Goal: Task Accomplishment & Management: Complete application form

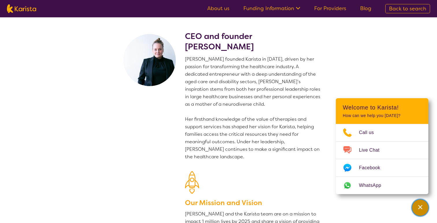
click at [417, 207] on icon "Channel Menu" at bounding box center [420, 207] width 6 height 6
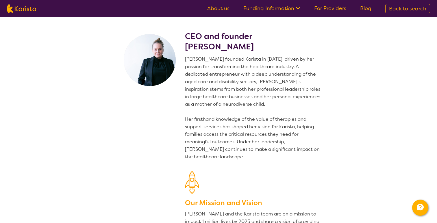
click at [30, 9] on img at bounding box center [21, 8] width 29 height 9
select select "Dietitian"
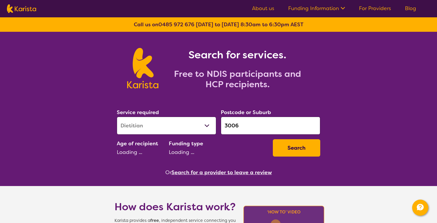
select select "AD"
select select "i-don-t-know"
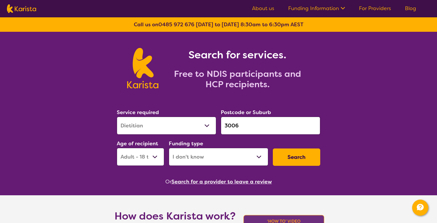
click at [374, 10] on link "For Providers" at bounding box center [375, 8] width 32 height 7
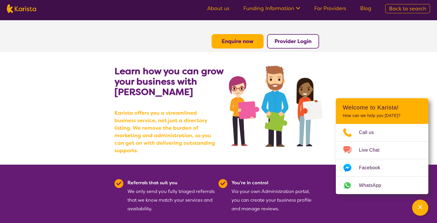
click at [249, 43] on b "Enquire now" at bounding box center [237, 41] width 32 height 7
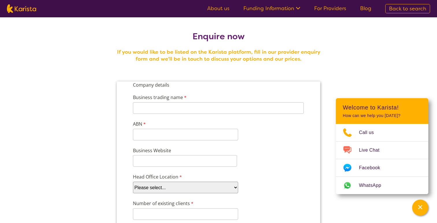
click at [330, 5] on link "For Providers" at bounding box center [330, 8] width 32 height 7
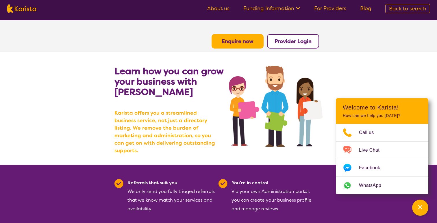
click at [298, 43] on b "Provider Login" at bounding box center [292, 41] width 37 height 7
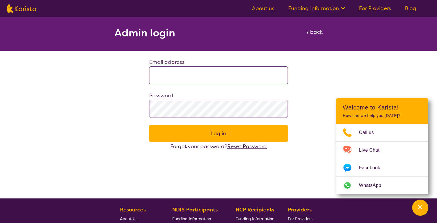
click at [323, 31] on section "Admin login back" at bounding box center [218, 33] width 437 height 33
click at [316, 31] on span "back" at bounding box center [316, 32] width 12 height 7
select select "AD"
select select "i-don-t-know"
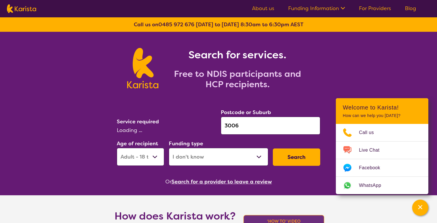
select select "Dietitian"
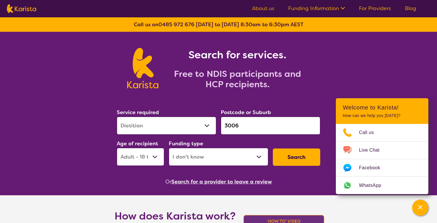
click at [367, 10] on link "For Providers" at bounding box center [375, 8] width 32 height 7
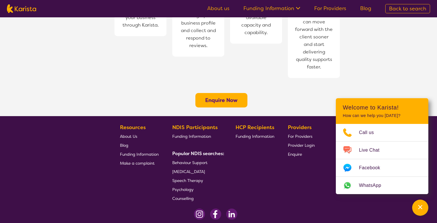
scroll to position [474, 0]
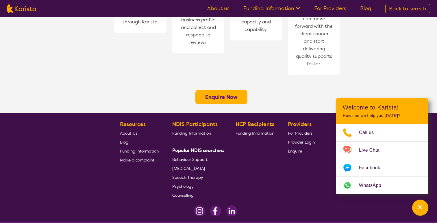
click at [231, 90] on button "Enquire Now" at bounding box center [221, 97] width 52 height 14
click at [232, 94] on b "Enquire Now" at bounding box center [221, 97] width 32 height 7
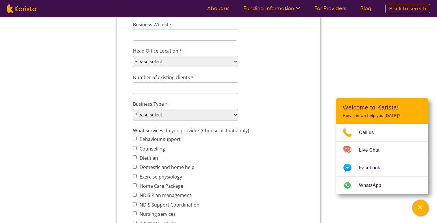
scroll to position [126, 0]
click at [224, 63] on select "Please select... ACT NSW NT QLD SA TAS VIC WA" at bounding box center [185, 61] width 105 height 12
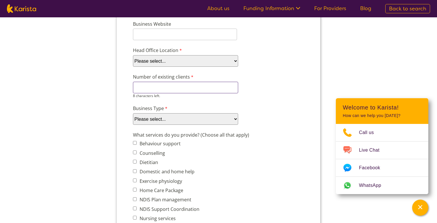
click at [206, 85] on input "Number of existing clients" at bounding box center [185, 88] width 105 height 12
click at [229, 117] on select "Please select... Company Individual/Sole Trader Other (please specify)" at bounding box center [185, 119] width 105 height 12
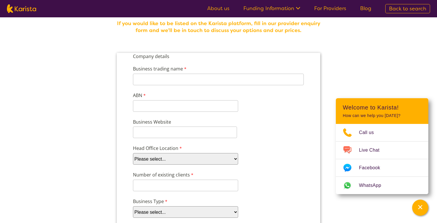
scroll to position [25, 0]
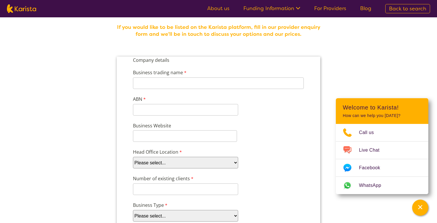
click at [200, 128] on label "Business Website" at bounding box center [171, 126] width 77 height 8
click at [200, 130] on input "Business Website" at bounding box center [185, 136] width 104 height 12
click at [204, 134] on input "Business Website" at bounding box center [185, 136] width 104 height 12
click at [216, 111] on input "ABN" at bounding box center [185, 110] width 105 height 12
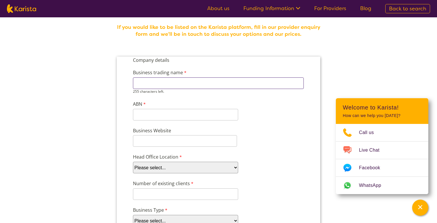
click at [223, 87] on input "Business trading name" at bounding box center [218, 83] width 171 height 12
click at [234, 116] on div "11 characters left." at bounding box center [185, 112] width 105 height 16
click at [271, 131] on div "Business Website" at bounding box center [219, 137] width 176 height 22
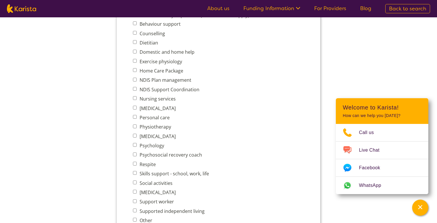
scroll to position [242, 0]
click at [140, 113] on label "Personal care" at bounding box center [154, 116] width 32 height 6
click at [137, 114] on input "Personal care" at bounding box center [135, 116] width 4 height 4
checkbox input "true"
click at [140, 123] on label "Physiotherapy" at bounding box center [154, 126] width 33 height 6
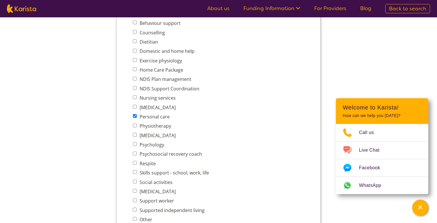
click at [137, 124] on input "Physiotherapy" at bounding box center [135, 126] width 4 height 4
checkbox input "true"
click at [153, 137] on span "Behaviour support Counselling Dietitian Domestic and home help Exercise physiol…" at bounding box center [172, 121] width 79 height 204
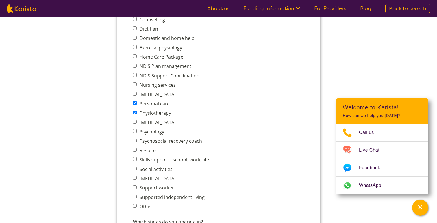
scroll to position [256, 0]
click at [167, 92] on label "[MEDICAL_DATA]" at bounding box center [157, 94] width 38 height 6
click at [137, 92] on input "[MEDICAL_DATA]" at bounding box center [135, 93] width 4 height 4
checkbox input "true"
click at [154, 119] on label "[MEDICAL_DATA]" at bounding box center [157, 122] width 38 height 6
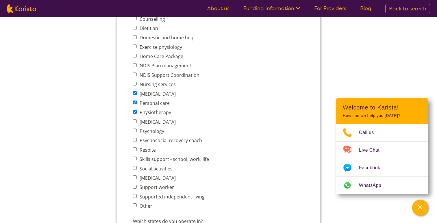
click at [137, 119] on input "[MEDICAL_DATA]" at bounding box center [135, 121] width 4 height 4
checkbox input "true"
click at [156, 129] on label "Psychology" at bounding box center [151, 131] width 26 height 6
click at [137, 129] on input "Psychology" at bounding box center [135, 130] width 4 height 4
checkbox input "true"
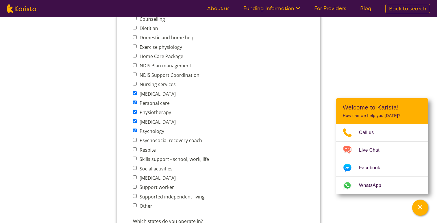
click at [154, 119] on label "[MEDICAL_DATA]" at bounding box center [157, 122] width 38 height 6
click at [137, 119] on input "[MEDICAL_DATA]" at bounding box center [135, 121] width 4 height 4
checkbox input "false"
click at [159, 129] on label "Psychology" at bounding box center [151, 131] width 26 height 6
click at [137, 129] on input "Psychology" at bounding box center [135, 130] width 4 height 4
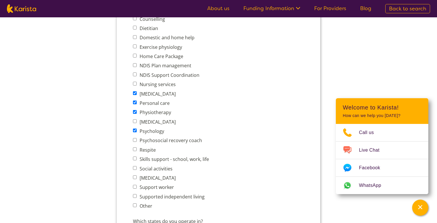
checkbox input "false"
click at [158, 111] on label "Physiotherapy" at bounding box center [154, 112] width 33 height 6
click at [137, 111] on input "Physiotherapy" at bounding box center [135, 112] width 4 height 4
checkbox input "false"
click at [158, 104] on span "Personal care" at bounding box center [172, 103] width 79 height 8
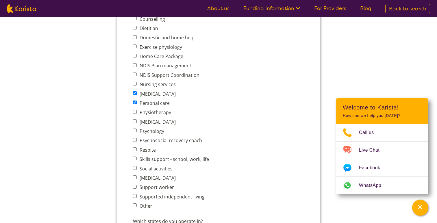
click at [160, 94] on label "[MEDICAL_DATA]" at bounding box center [157, 94] width 38 height 6
click at [137, 94] on input "[MEDICAL_DATA]" at bounding box center [135, 93] width 4 height 4
checkbox input "false"
click at [160, 100] on label "Personal care" at bounding box center [154, 103] width 32 height 6
click at [137, 100] on input "Personal care" at bounding box center [135, 102] width 4 height 4
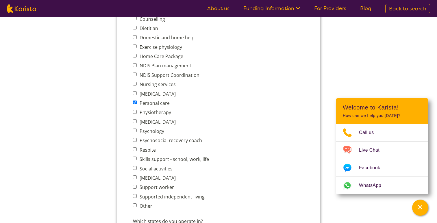
checkbox input "false"
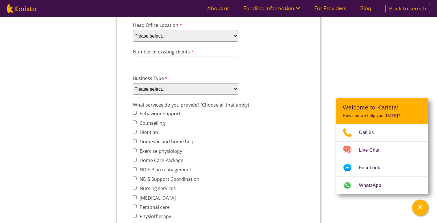
scroll to position [151, 0]
drag, startPoint x: 132, startPoint y: 105, endPoint x: 246, endPoint y: 105, distance: 114.3
click at [246, 105] on div "What services do you provide? (Choose all that apply) Behaviour support Counsel…" at bounding box center [219, 208] width 176 height 216
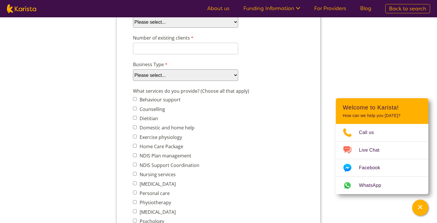
scroll to position [0, 0]
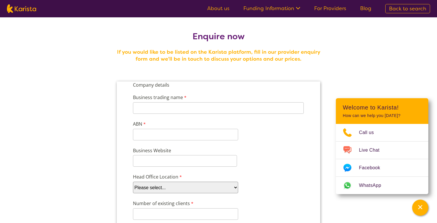
click at [328, 14] on nav "About us Funding Information NDIS - National Disability Insurance Scheme HCP - …" at bounding box center [218, 8] width 437 height 17
click at [330, 11] on link "For Providers" at bounding box center [330, 8] width 32 height 7
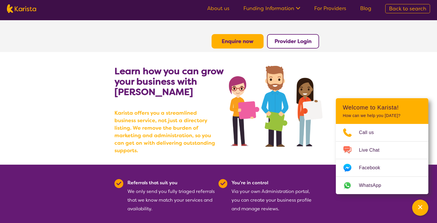
click at [232, 44] on b "Enquire now" at bounding box center [237, 41] width 32 height 7
